Goal: Transaction & Acquisition: Purchase product/service

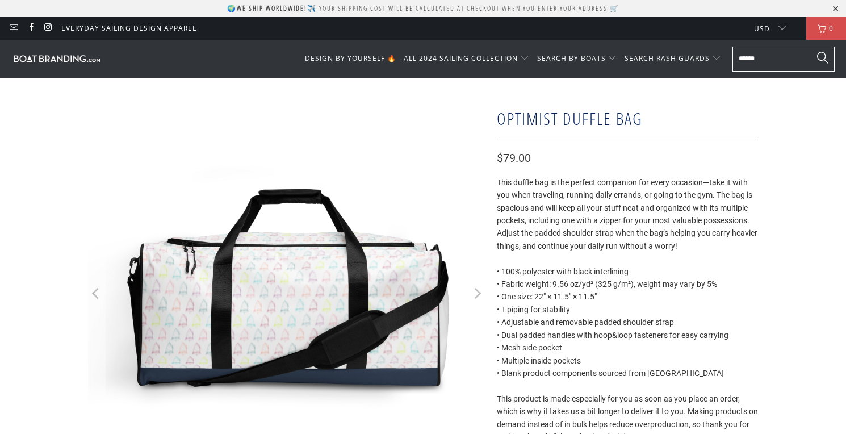
click at [474, 293] on icon "Next" at bounding box center [476, 293] width 11 height 238
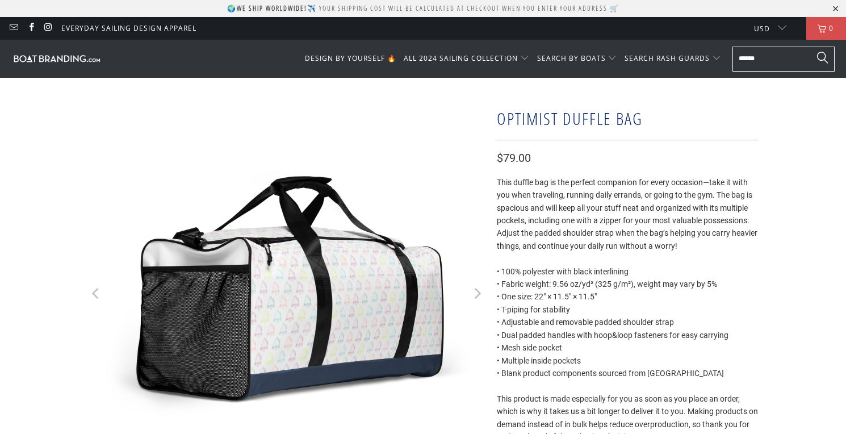
click at [474, 293] on icon "Next" at bounding box center [476, 293] width 11 height 238
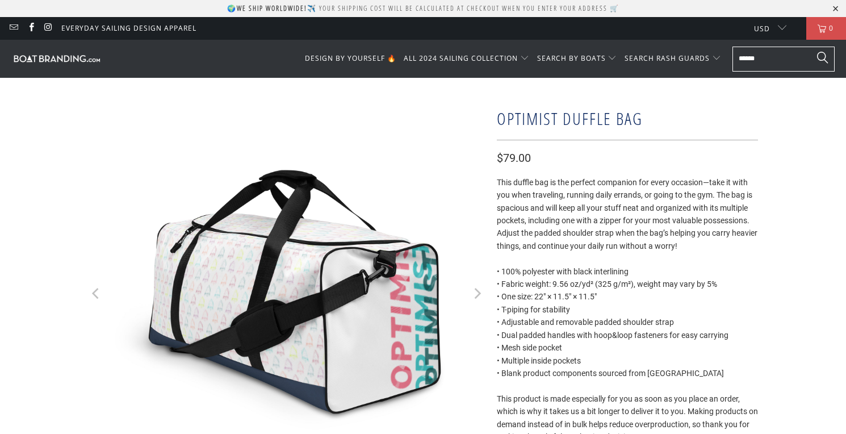
click at [474, 293] on icon "Next" at bounding box center [476, 293] width 11 height 238
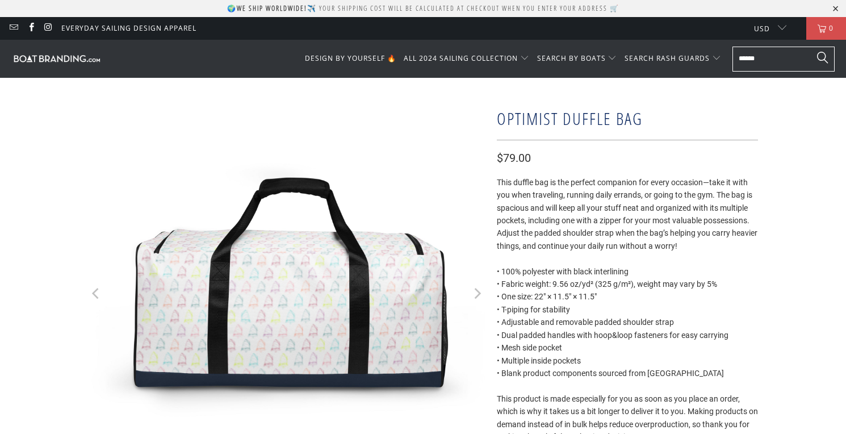
click at [474, 293] on icon "Next" at bounding box center [476, 293] width 11 height 238
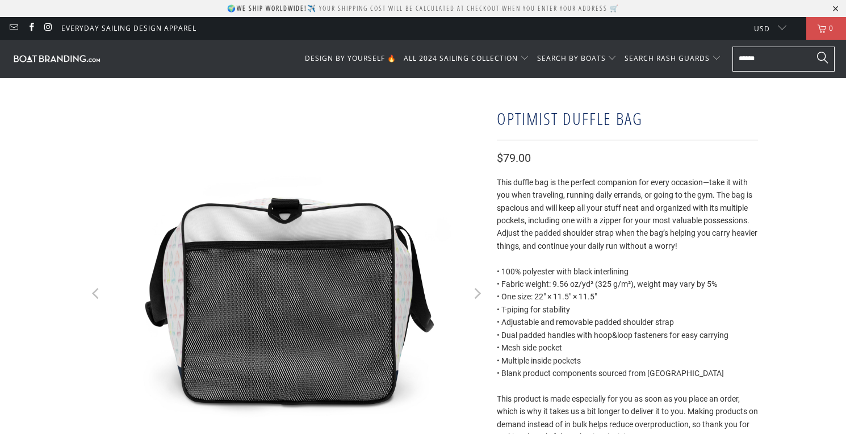
click at [474, 293] on icon "Next" at bounding box center [476, 293] width 11 height 238
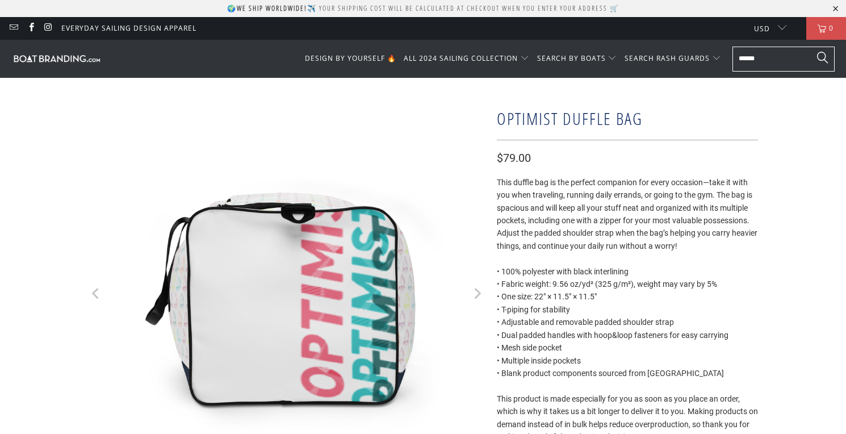
click at [474, 293] on icon "Next" at bounding box center [476, 293] width 11 height 238
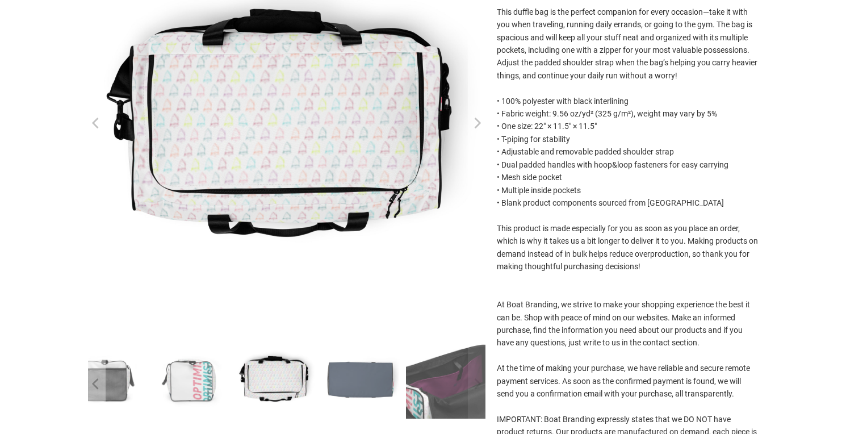
scroll to position [238, 0]
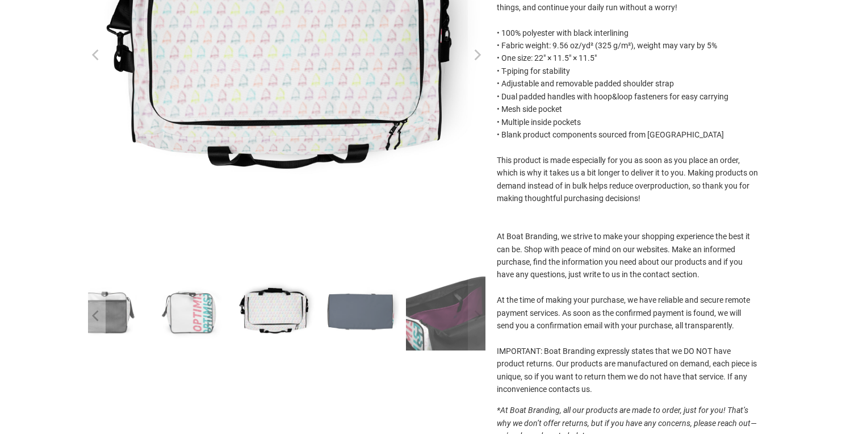
click at [478, 52] on icon "Next" at bounding box center [477, 54] width 7 height 11
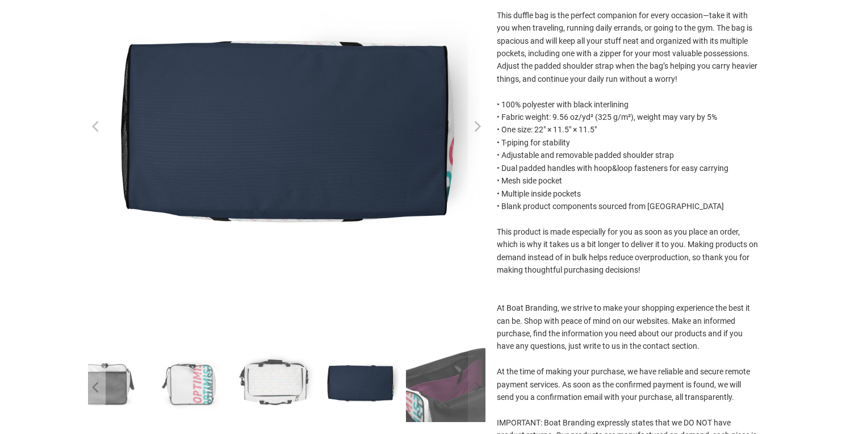
scroll to position [167, 0]
click at [479, 118] on icon "Next" at bounding box center [476, 126] width 11 height 238
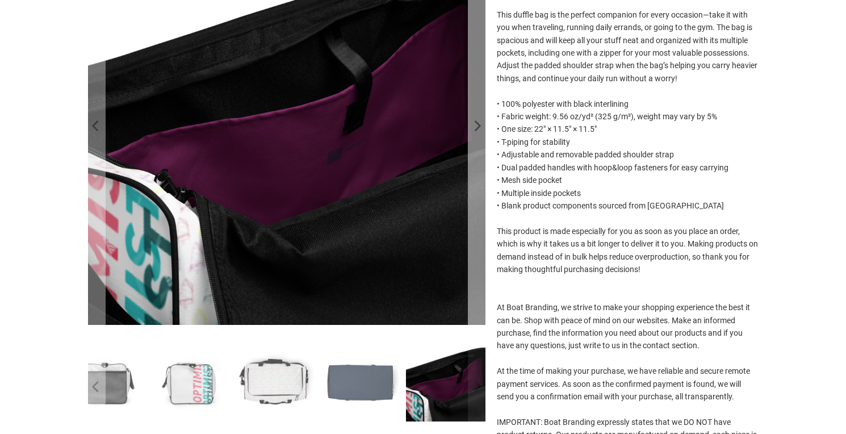
click at [479, 123] on icon "Next" at bounding box center [476, 126] width 11 height 238
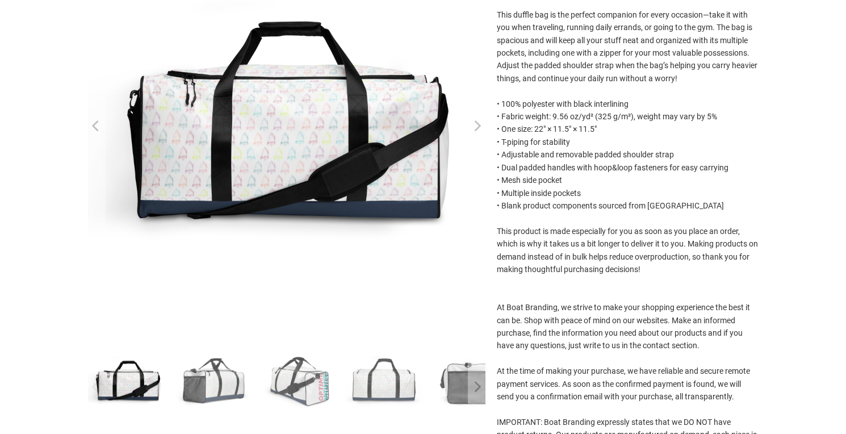
click at [479, 123] on icon "Next" at bounding box center [476, 126] width 11 height 238
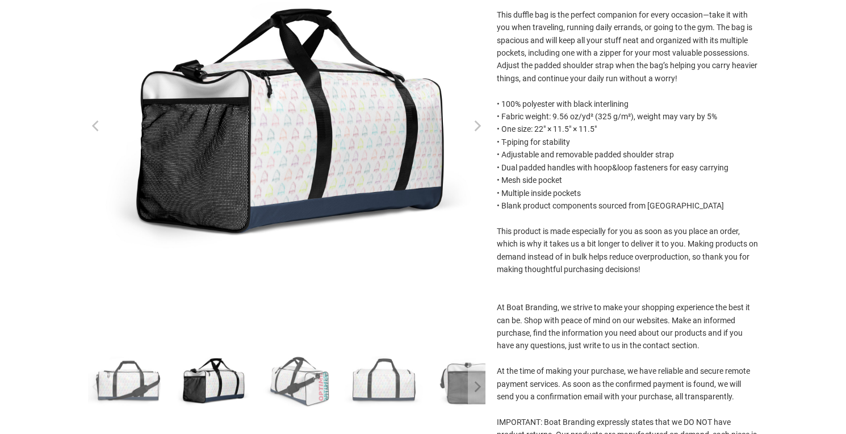
click at [479, 123] on icon "Next" at bounding box center [476, 126] width 11 height 238
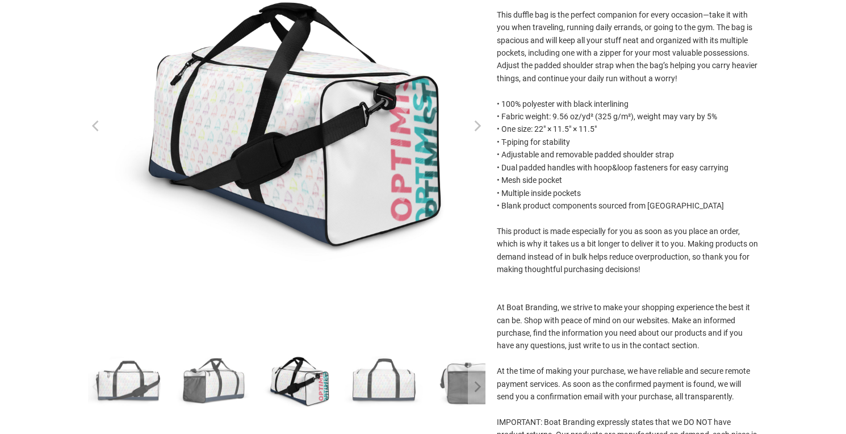
click at [479, 123] on icon "Next" at bounding box center [476, 126] width 11 height 238
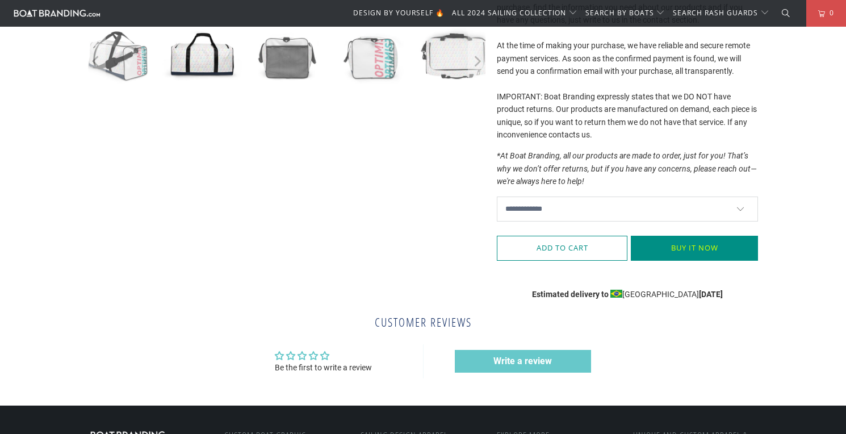
scroll to position [495, 0]
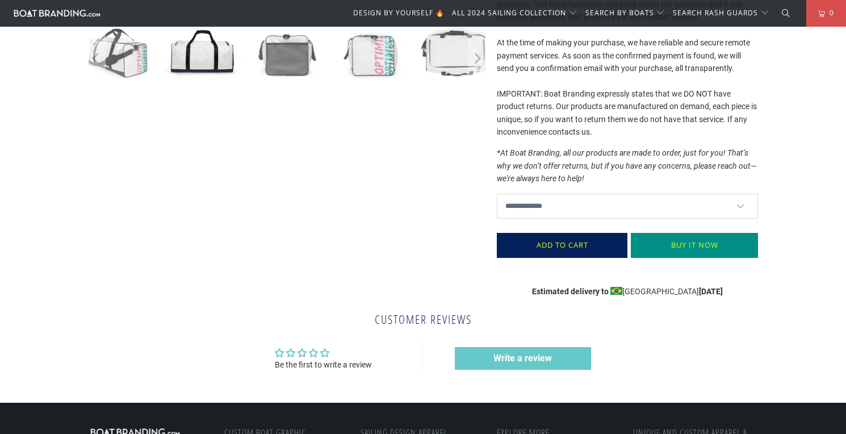
click at [576, 243] on span "Add to Cart" at bounding box center [562, 245] width 107 height 9
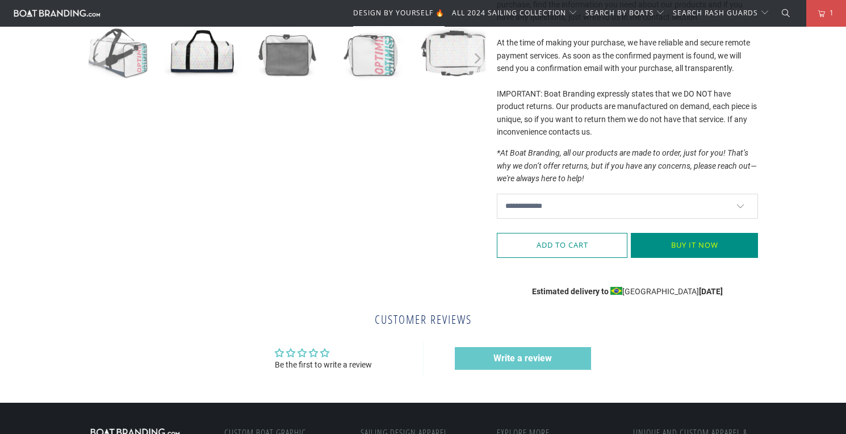
click at [411, 15] on span "DESIGN BY YOURSELF 🔥" at bounding box center [398, 13] width 91 height 10
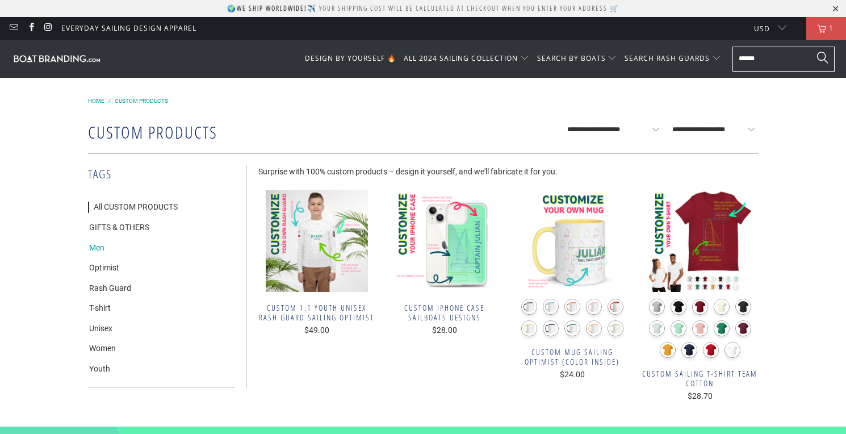
click at [99, 249] on link "Men" at bounding box center [96, 247] width 16 height 11
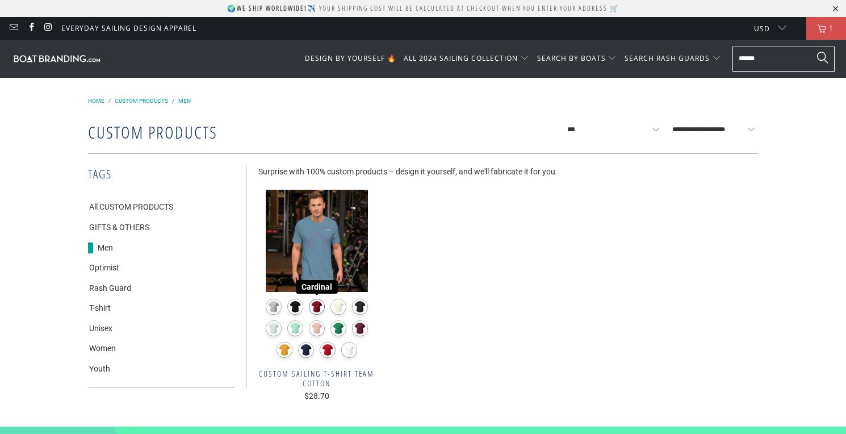
click at [318, 288] on span "Cardinal" at bounding box center [317, 287] width 42 height 14
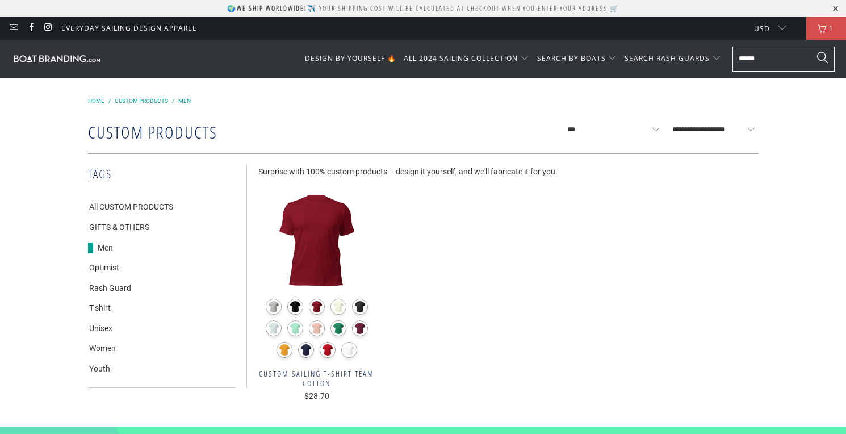
click at [320, 264] on img at bounding box center [316, 241] width 116 height 102
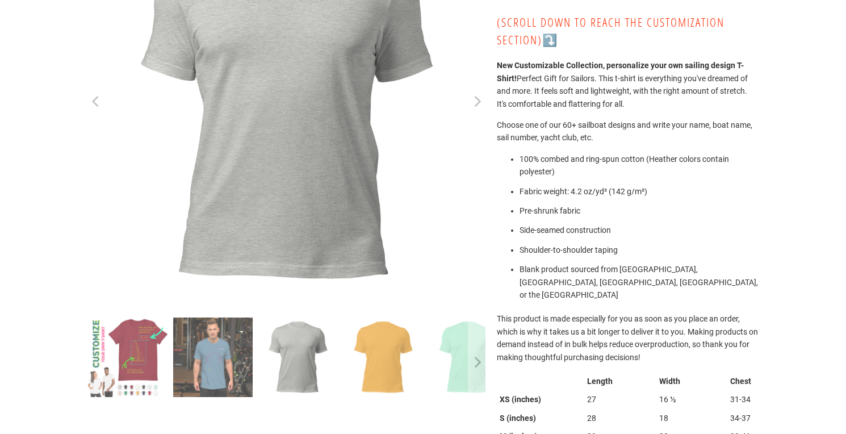
scroll to position [193, 0]
click at [150, 346] on img at bounding box center [127, 355] width 79 height 79
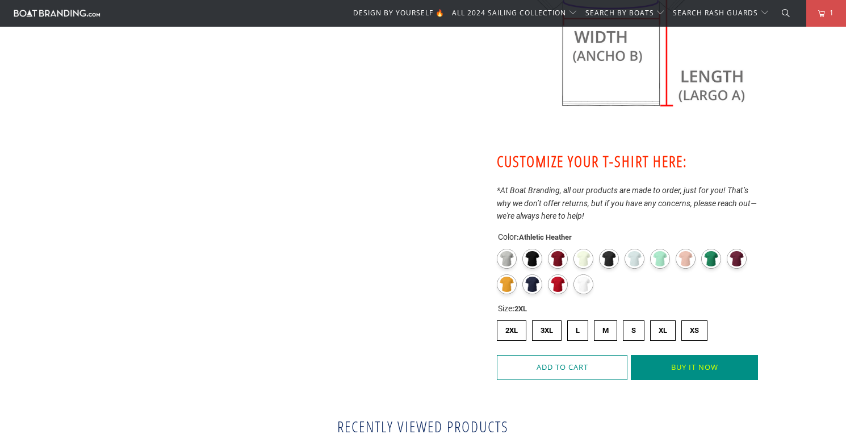
scroll to position [948, 0]
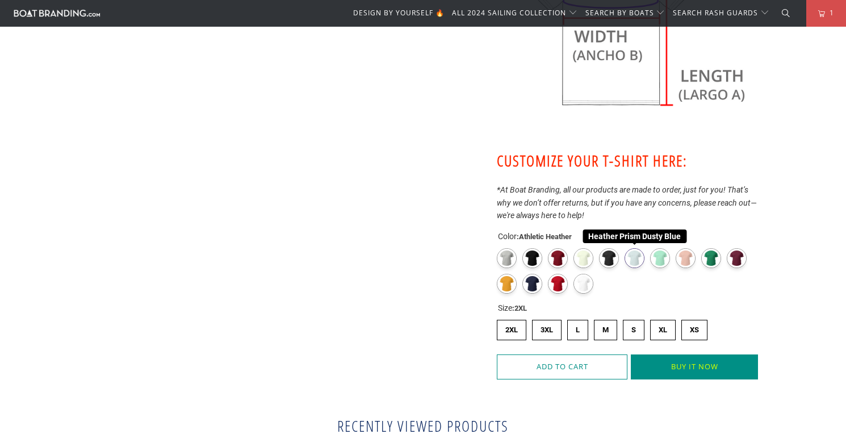
click at [635, 248] on label "Heather Prism Dusty Blue" at bounding box center [634, 258] width 20 height 20
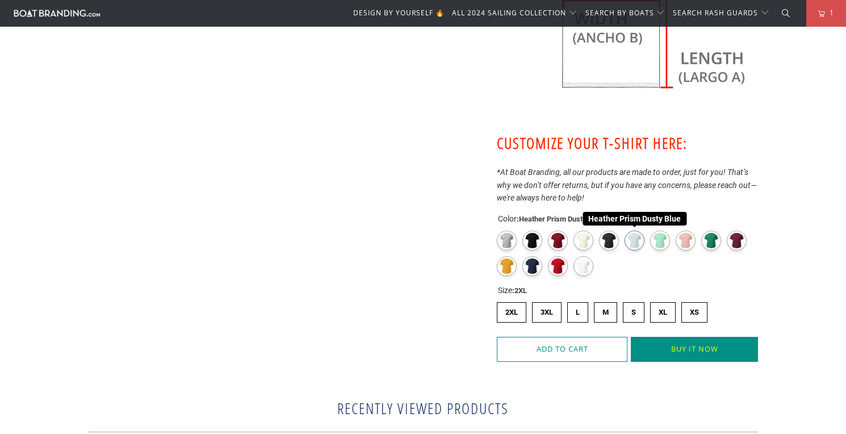
scroll to position [967, 0]
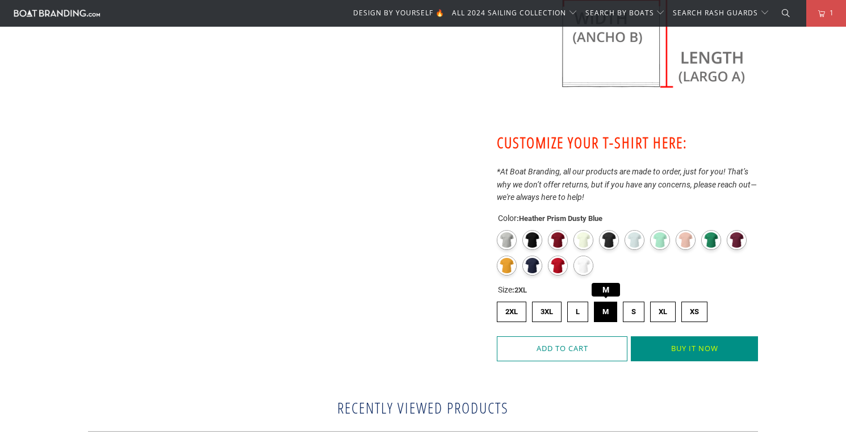
click at [612, 301] on label "M M" at bounding box center [605, 311] width 23 height 20
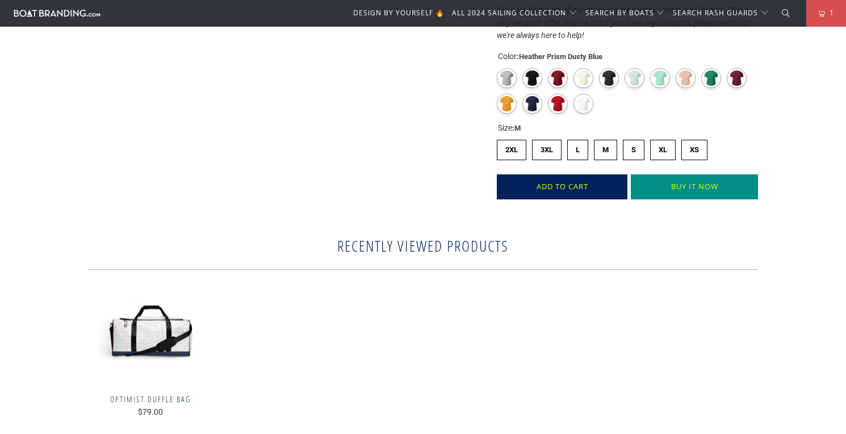
scroll to position [1132, 0]
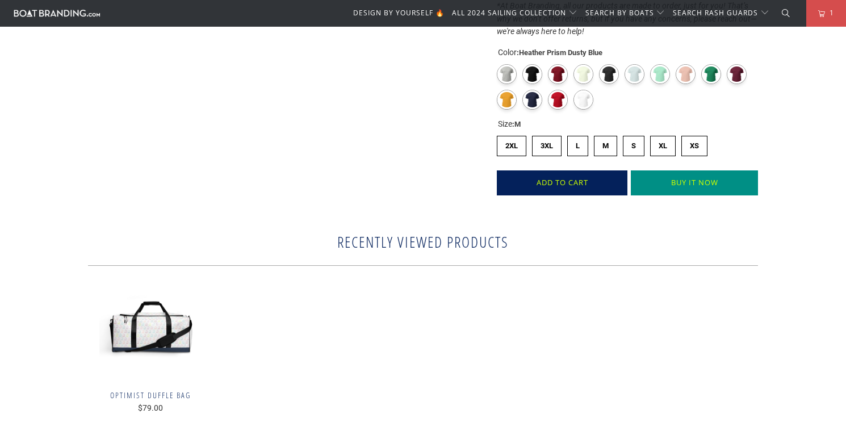
click at [542, 178] on span "Add to Cart" at bounding box center [562, 182] width 107 height 9
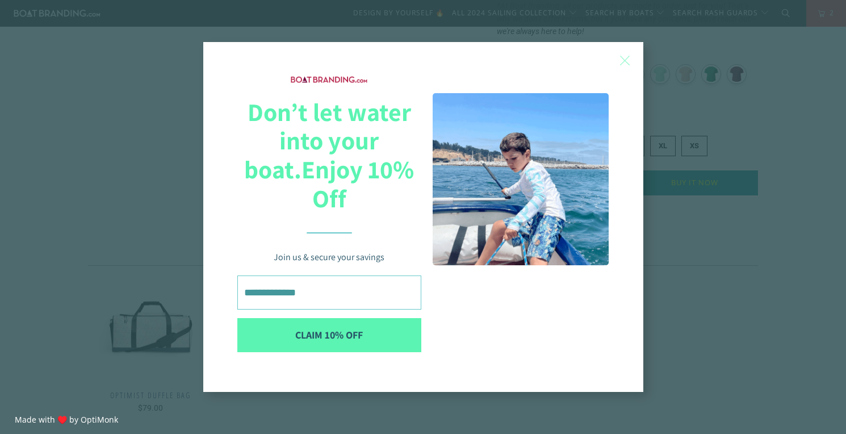
click at [627, 69] on span "X" at bounding box center [625, 60] width 12 height 17
